Goal: Information Seeking & Learning: Learn about a topic

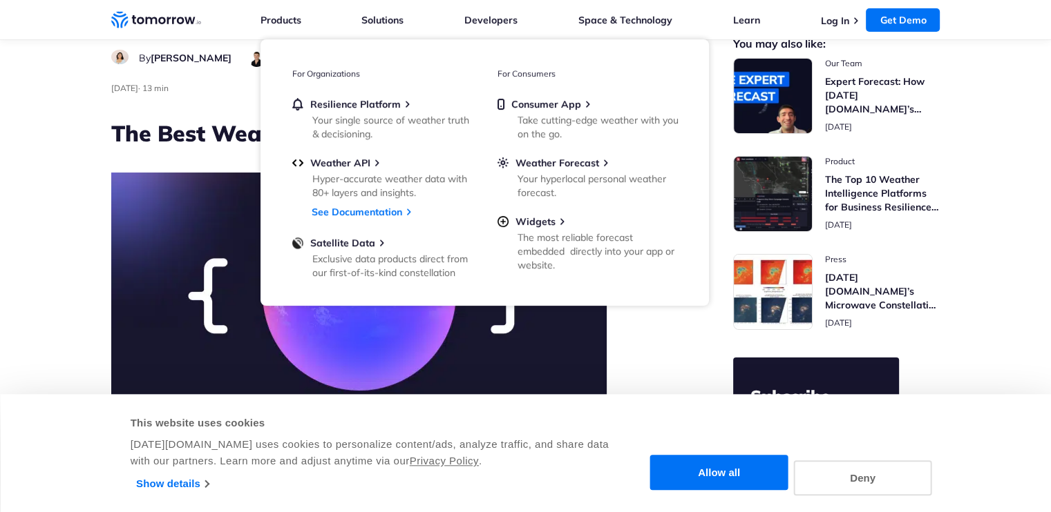
scroll to position [138, 0]
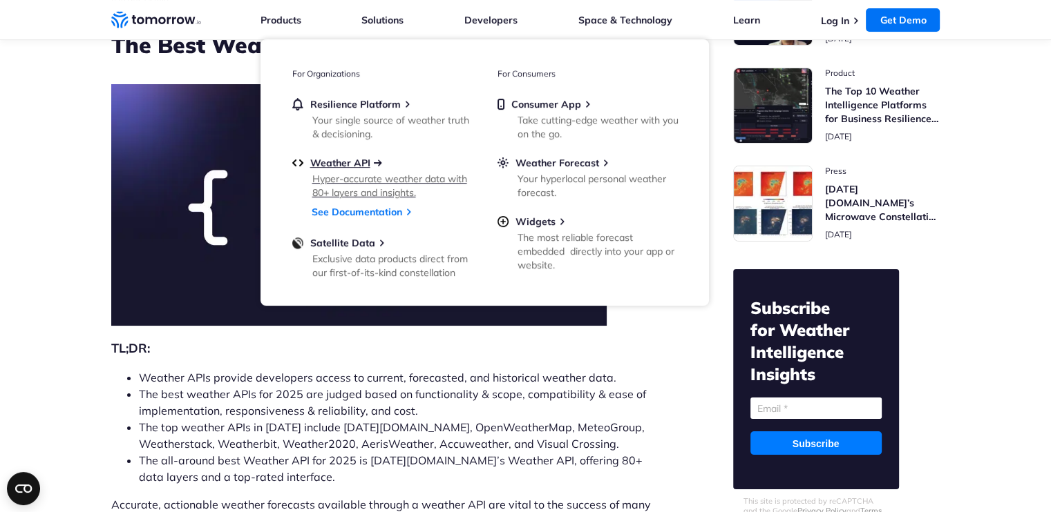
click at [365, 164] on span "Weather API" at bounding box center [340, 163] width 60 height 12
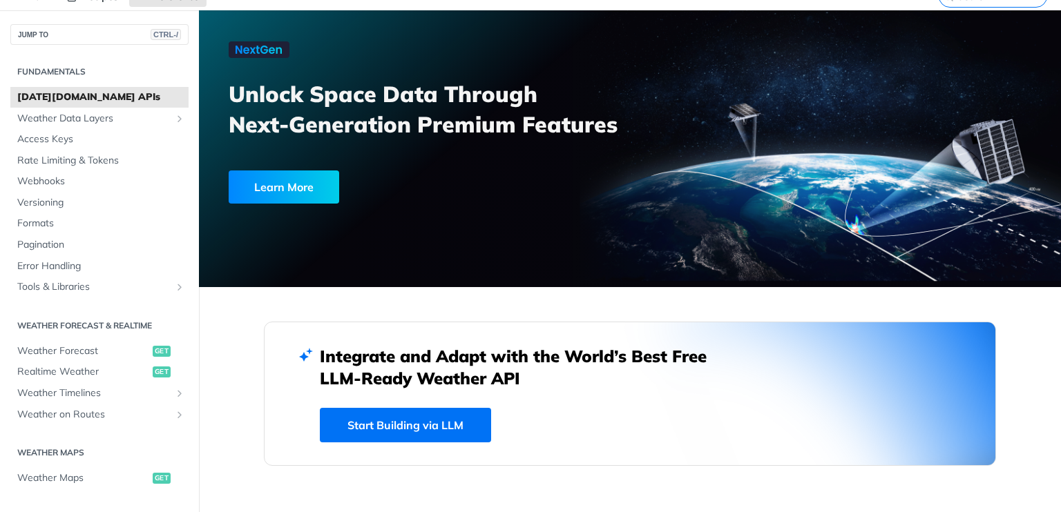
scroll to position [69, 0]
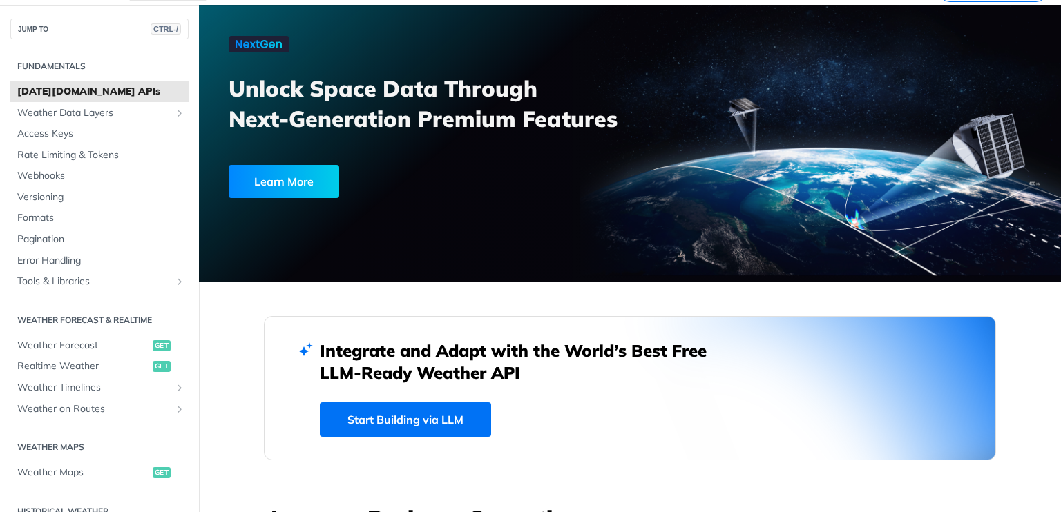
click at [375, 414] on link "Start Building via LLM" at bounding box center [405, 420] width 171 height 35
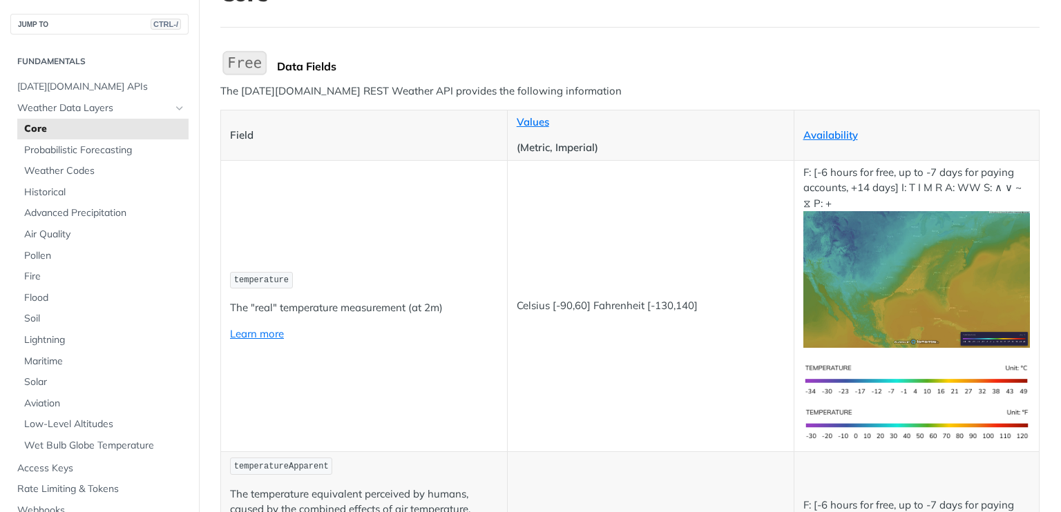
scroll to position [276, 0]
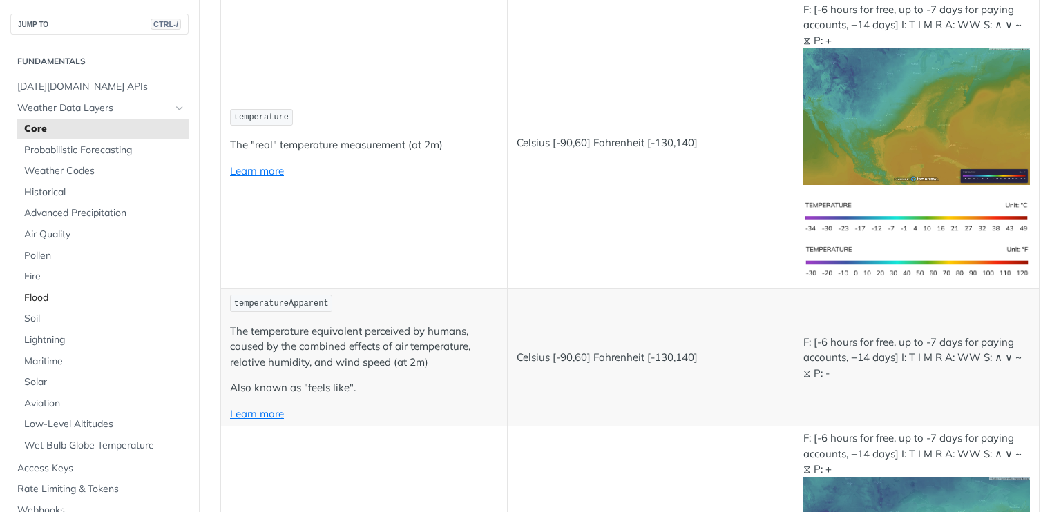
click at [30, 298] on span "Flood" at bounding box center [104, 298] width 161 height 14
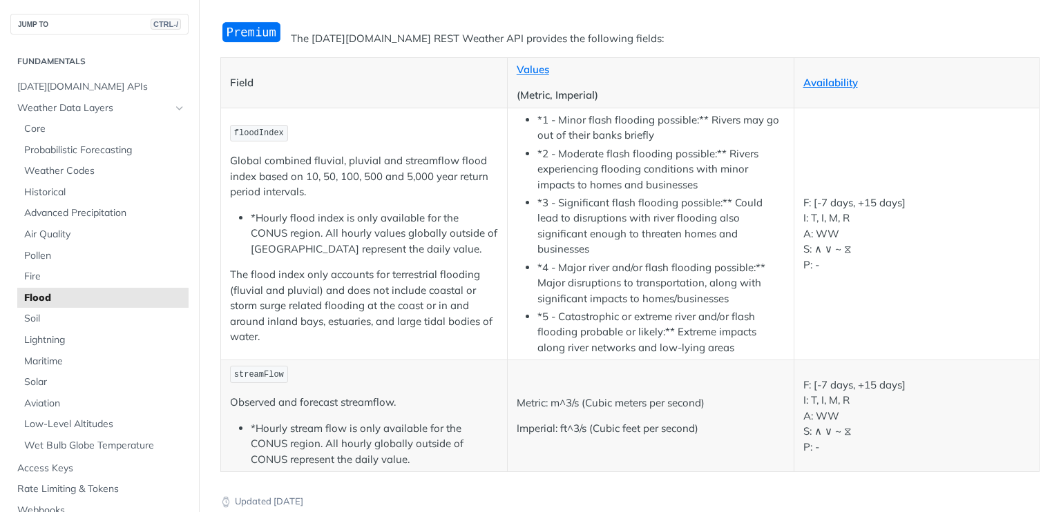
scroll to position [130, 0]
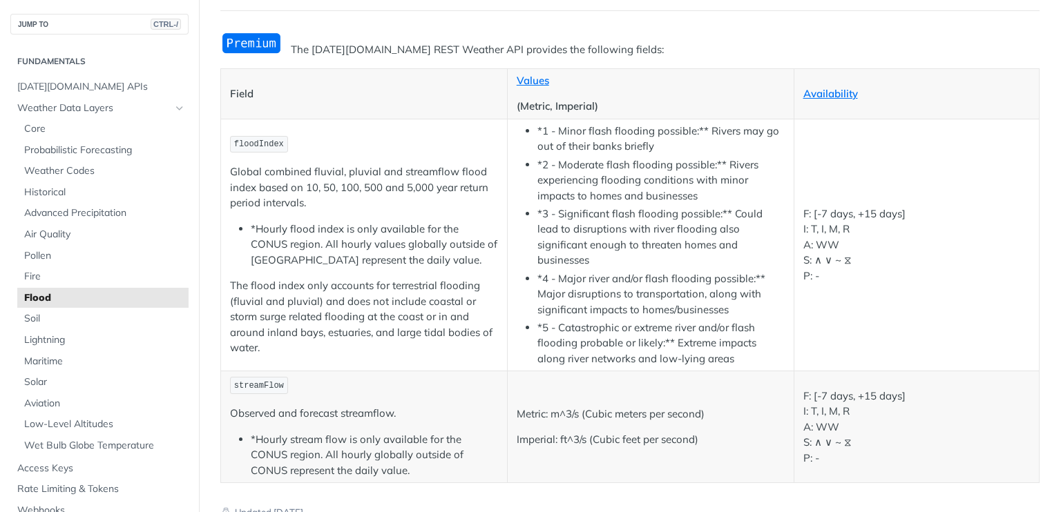
click at [254, 145] on span "floodIndex" at bounding box center [259, 145] width 50 height 10
click at [254, 143] on span "floodIndex" at bounding box center [259, 145] width 50 height 10
click at [97, 99] on link "Weather Data Layers" at bounding box center [99, 108] width 178 height 21
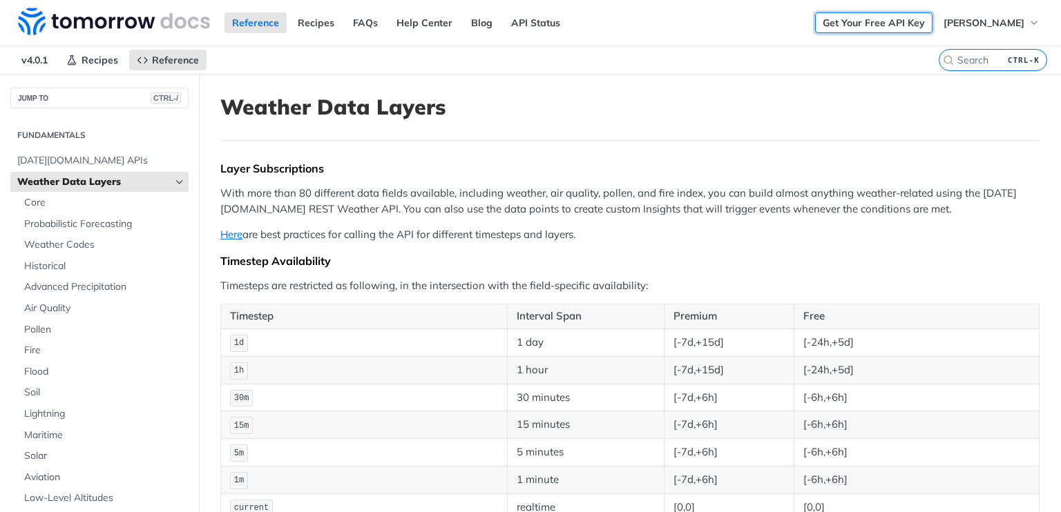
click at [868, 19] on link "Get Your Free API Key" at bounding box center [873, 22] width 117 height 21
